Goal: Find specific page/section: Find specific page/section

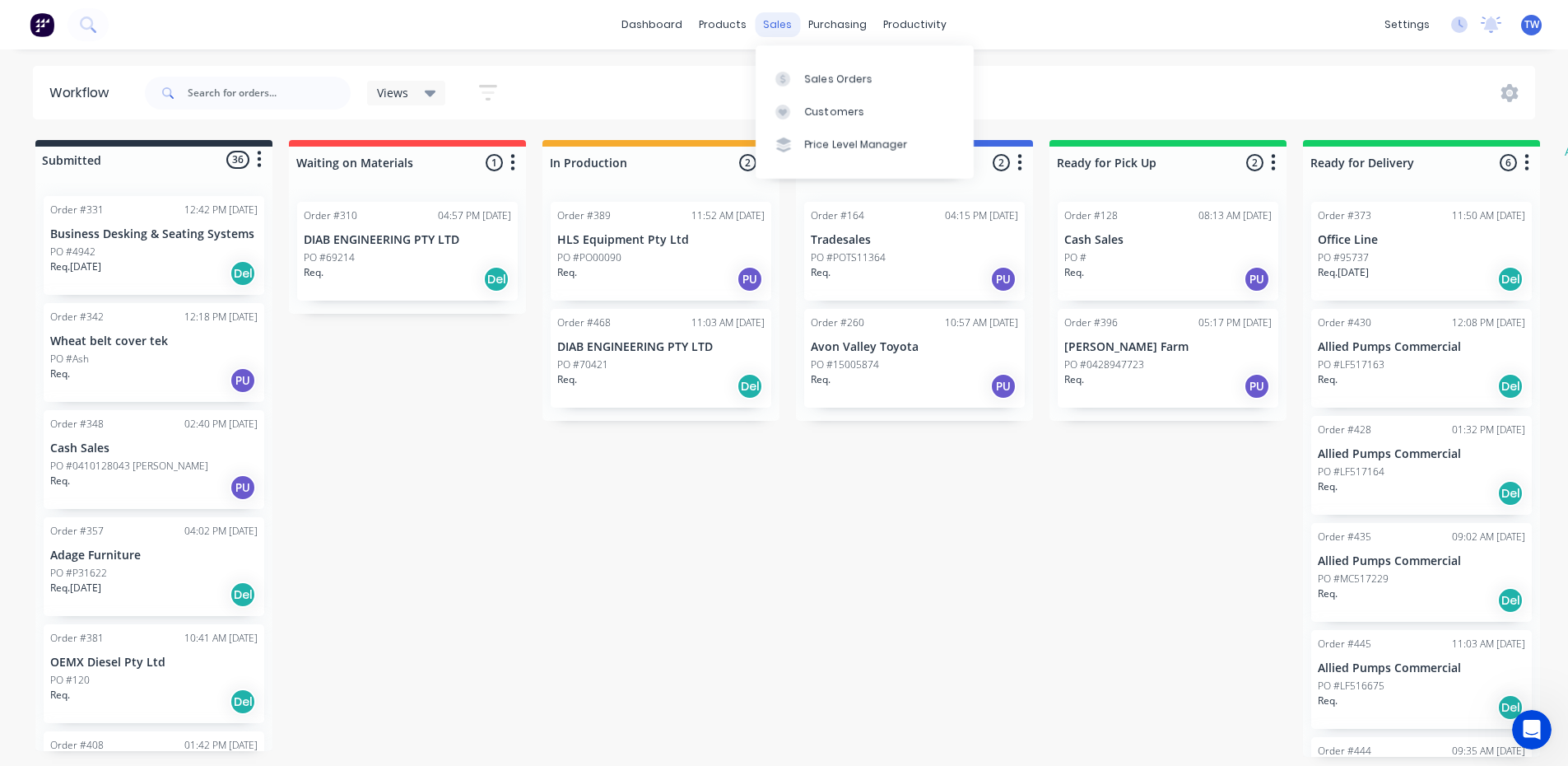
click at [787, 18] on div "sales" at bounding box center [777, 24] width 45 height 24
click at [793, 63] on link "Sales Orders" at bounding box center [865, 78] width 218 height 33
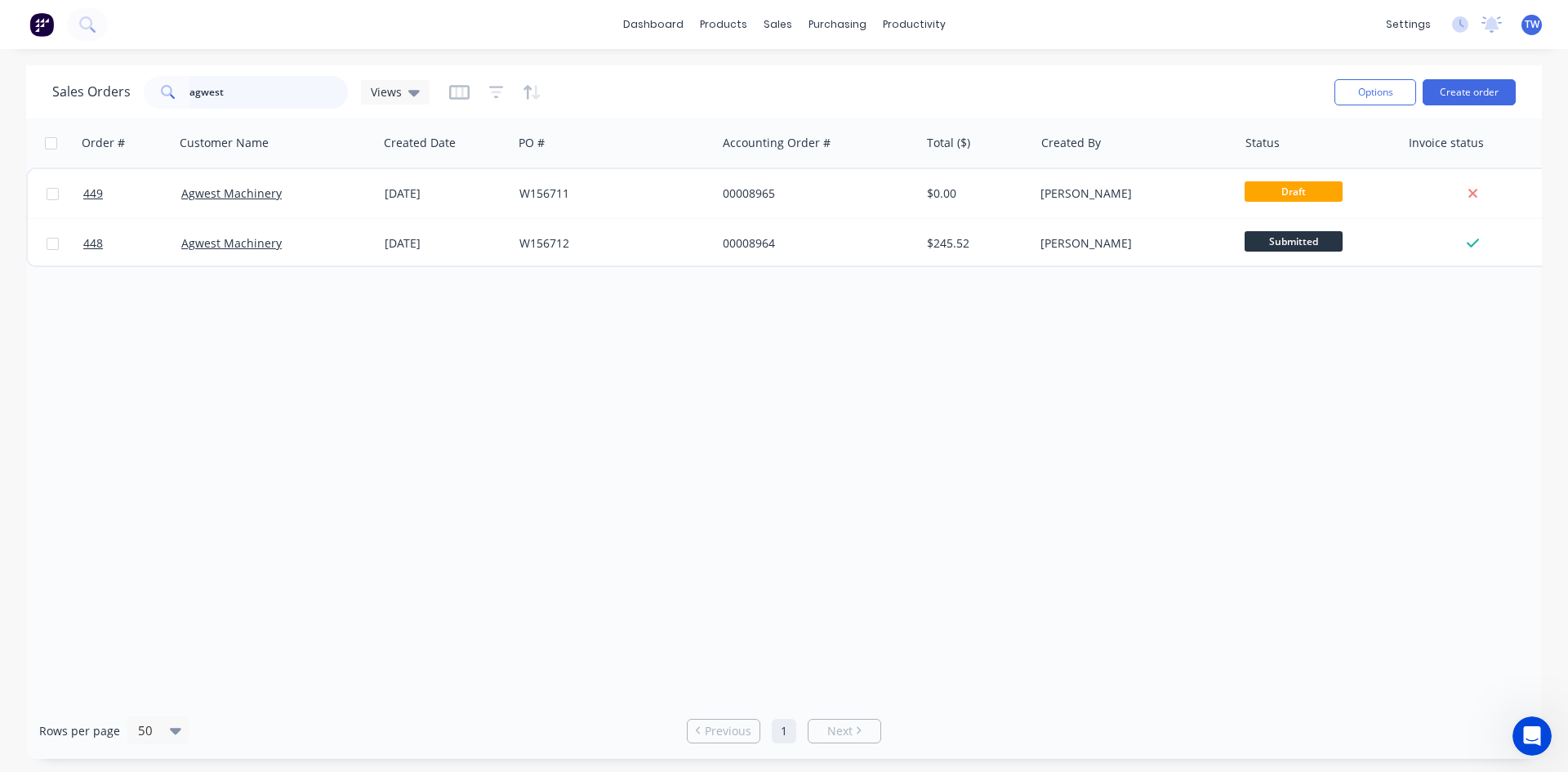
click at [279, 83] on input "agwest" at bounding box center [269, 92] width 159 height 33
type input "a"
